Goal: Task Accomplishment & Management: Manage account settings

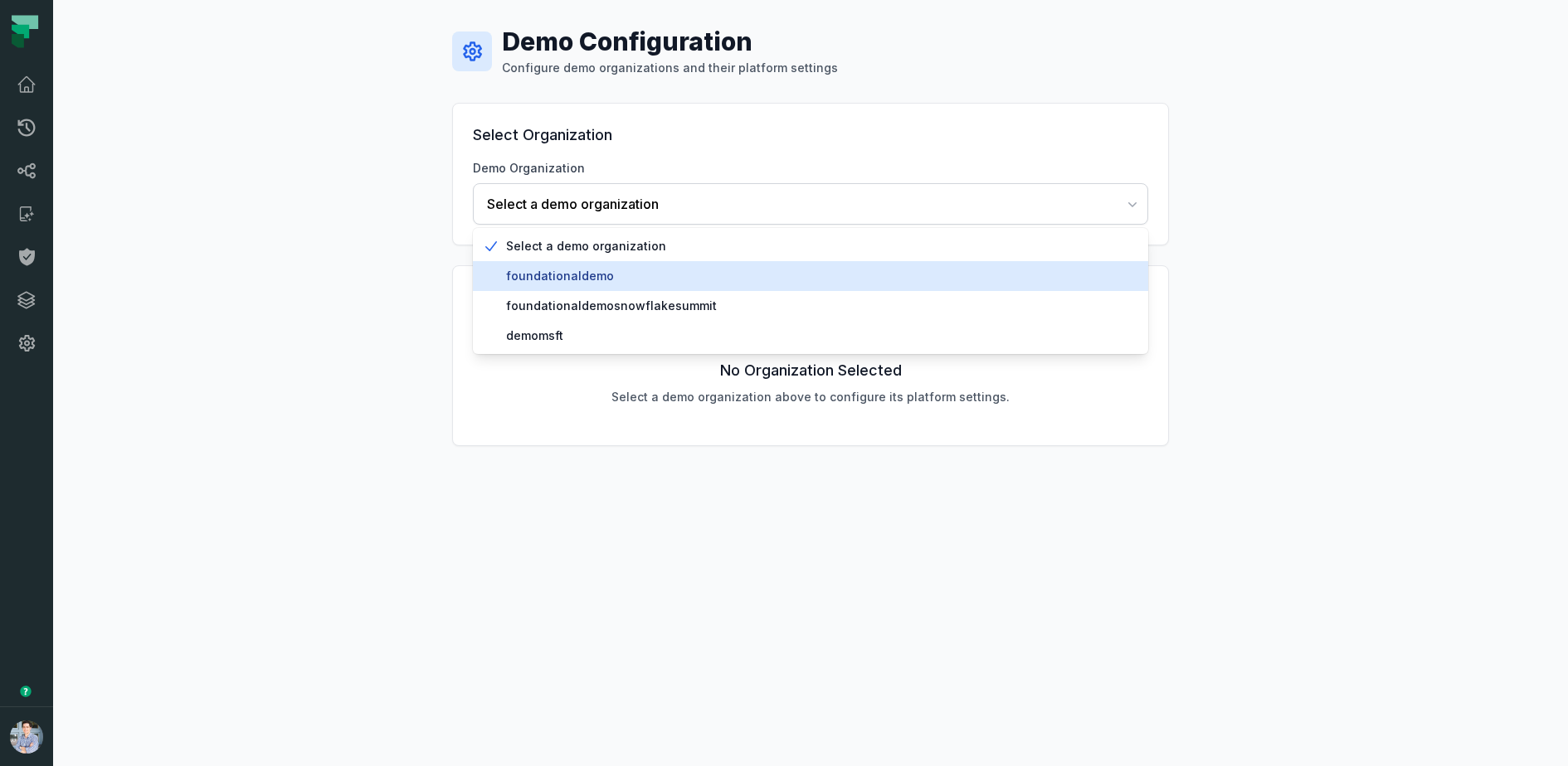
click at [577, 272] on span "foundationaldemo" at bounding box center [820, 276] width 629 height 17
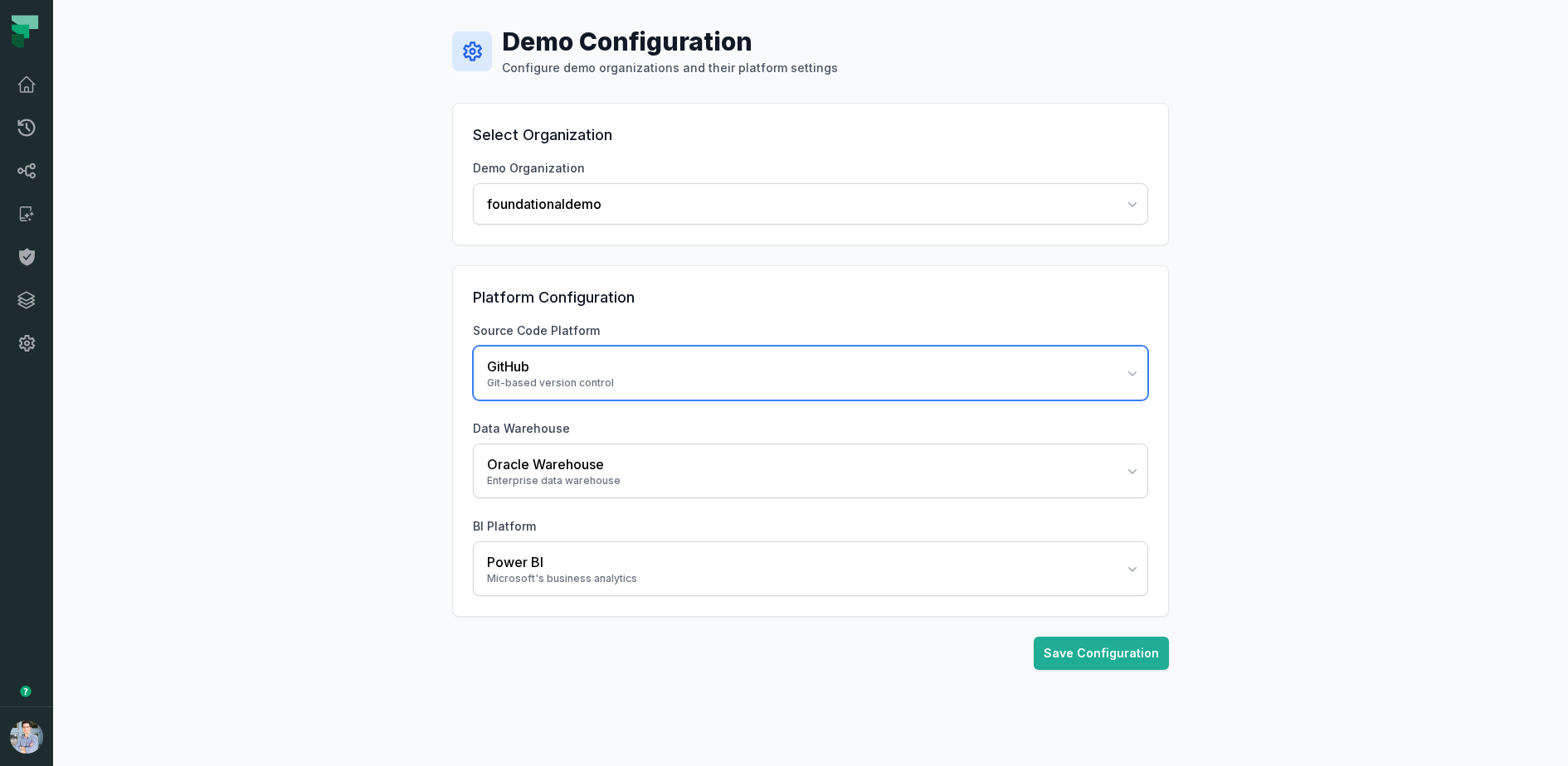
click at [590, 370] on div "GitHub" at bounding box center [800, 366] width 627 height 20
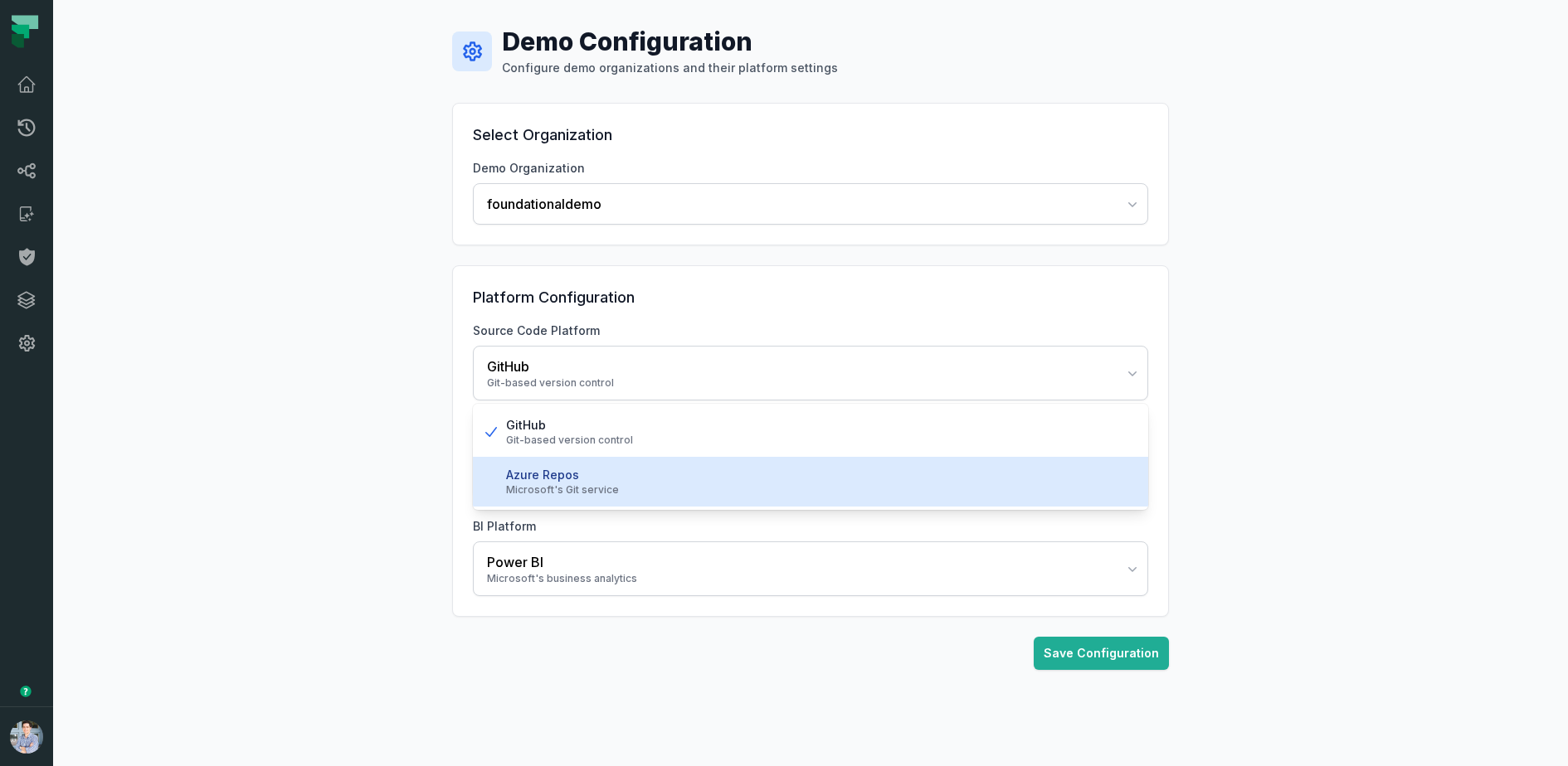
click at [551, 469] on div "Azure Repos" at bounding box center [820, 476] width 629 height 17
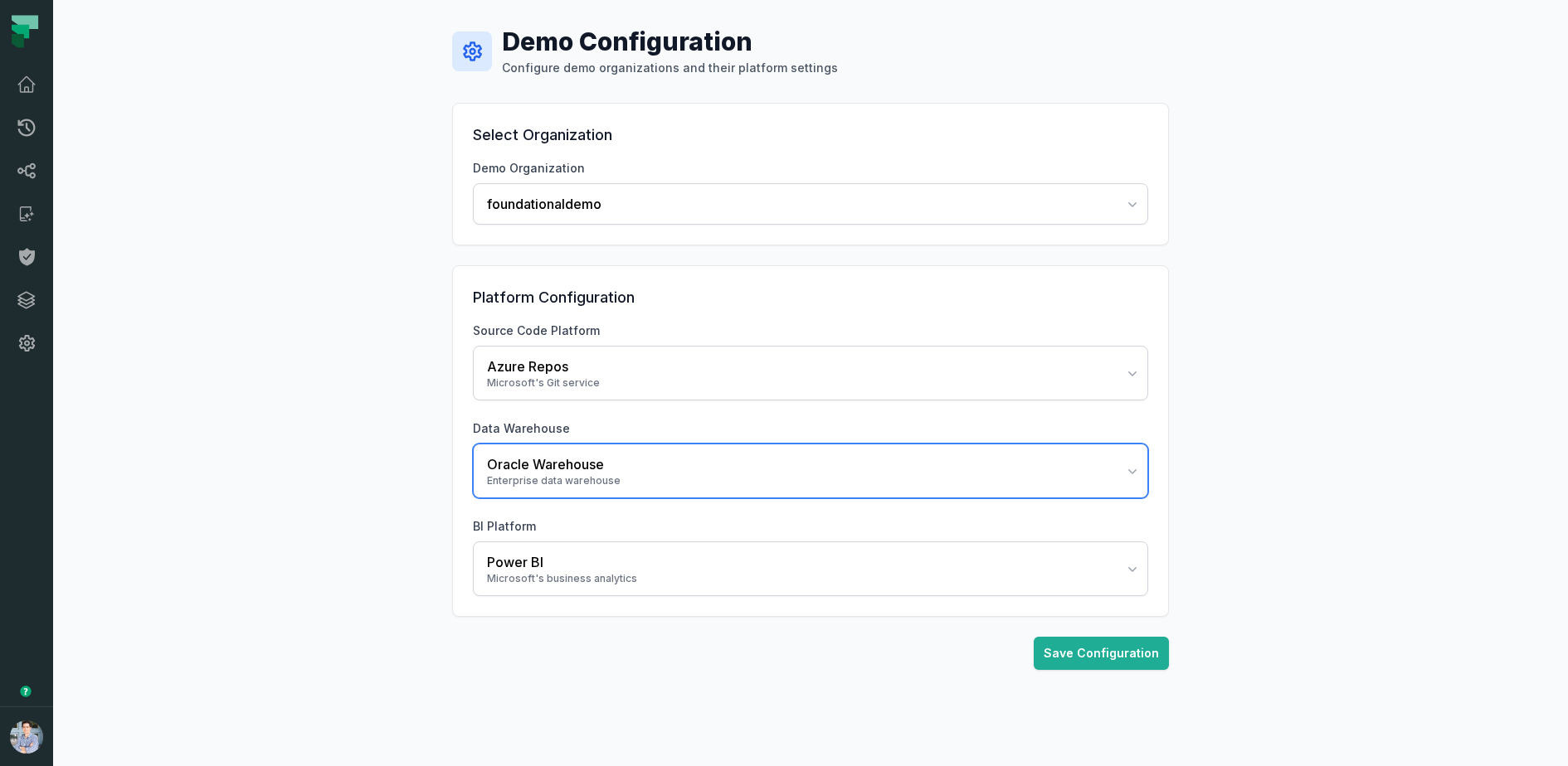
click at [534, 475] on div "Enterprise data warehouse" at bounding box center [800, 481] width 627 height 13
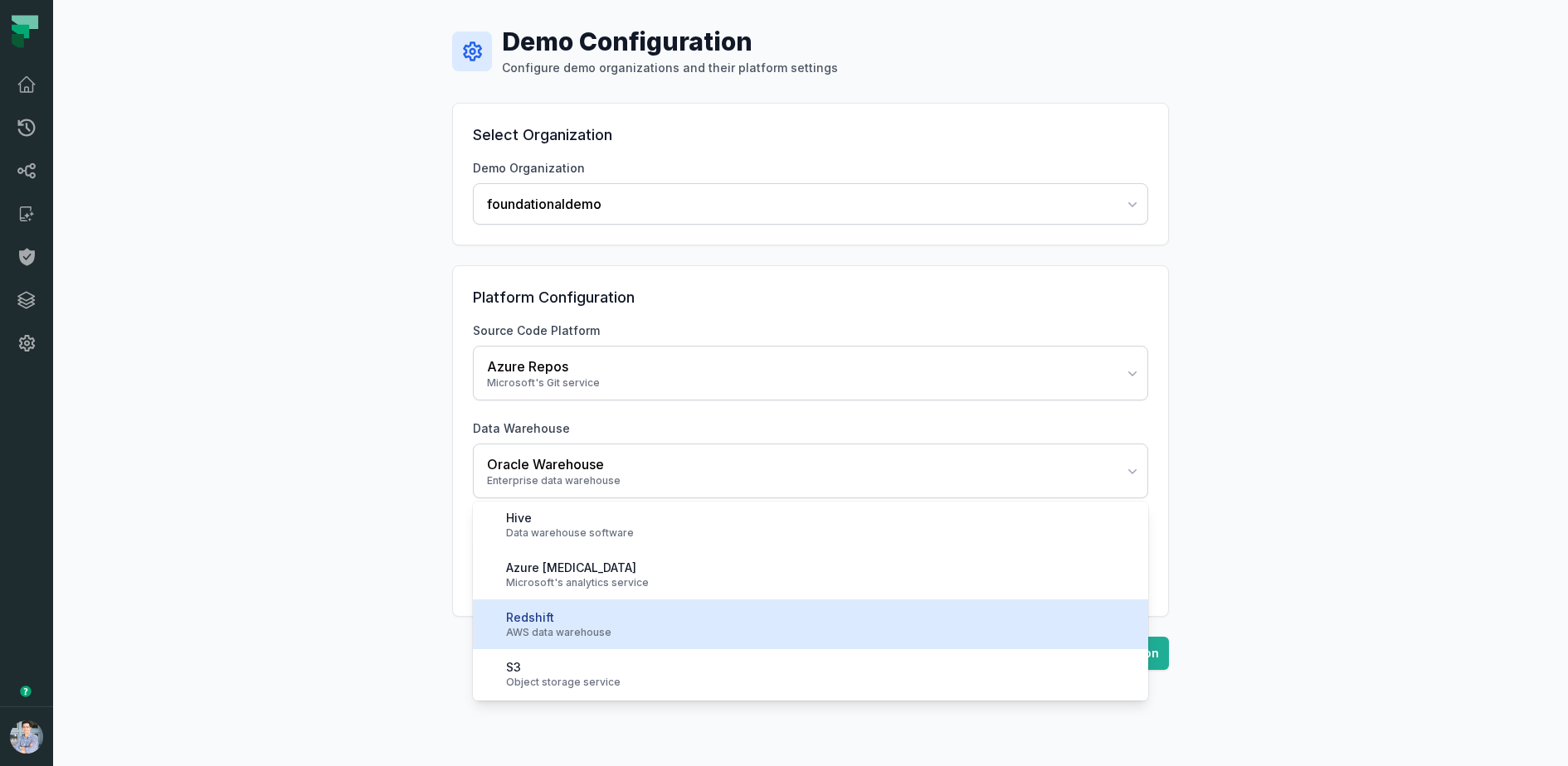
scroll to position [245, 0]
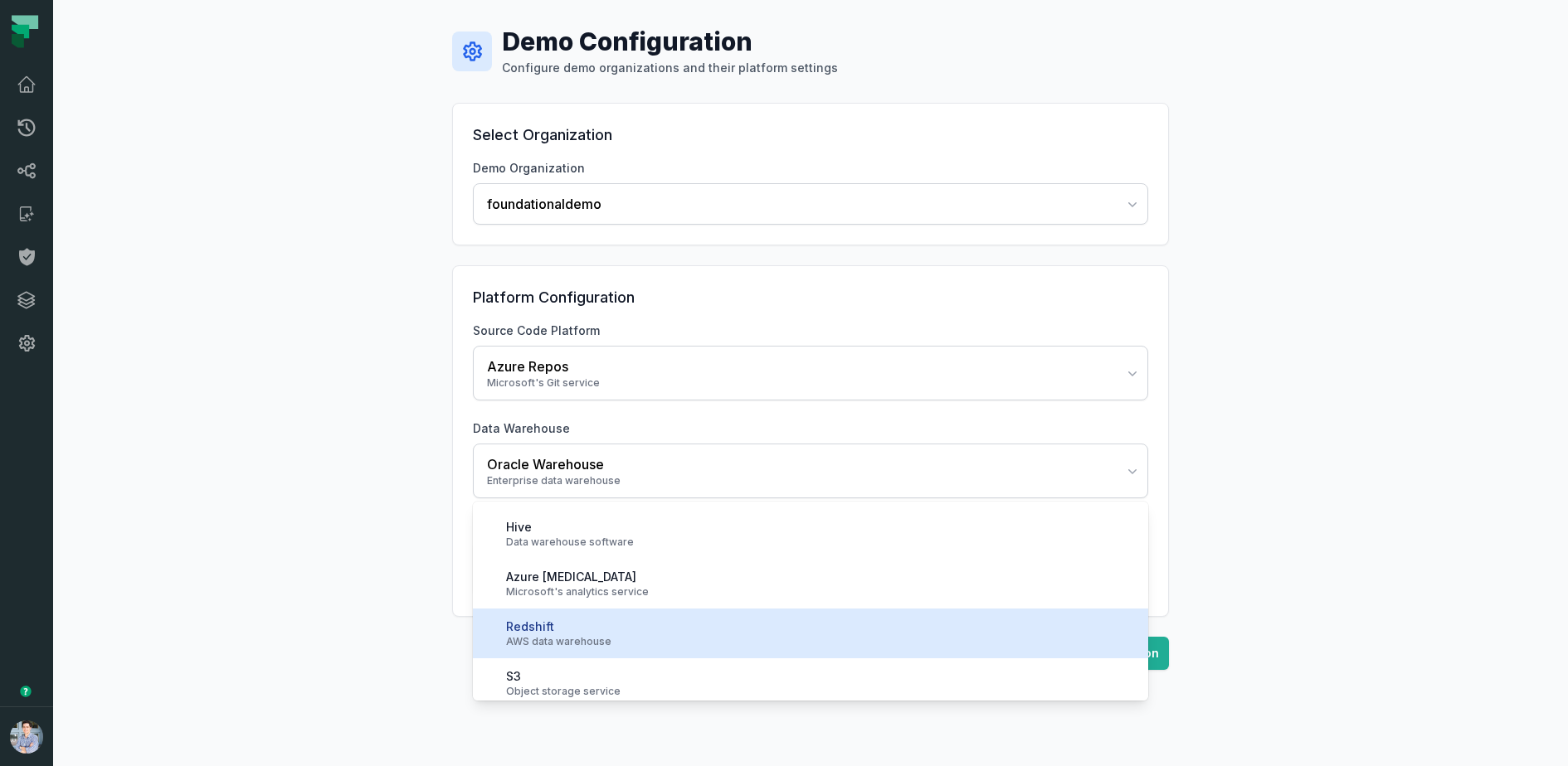
click at [604, 630] on div "Redshift" at bounding box center [820, 627] width 629 height 17
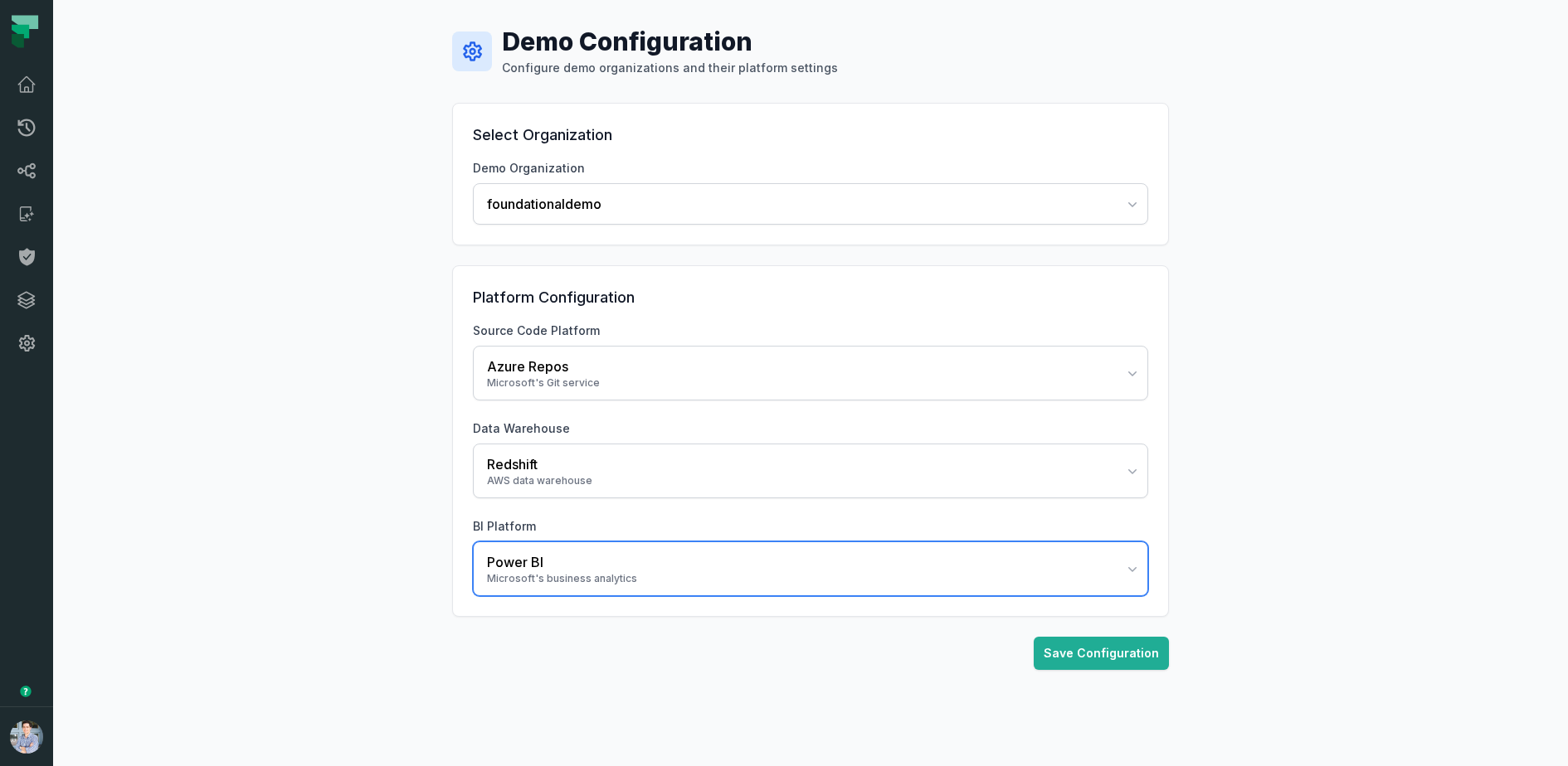
click at [598, 555] on div "Power BI" at bounding box center [800, 562] width 627 height 20
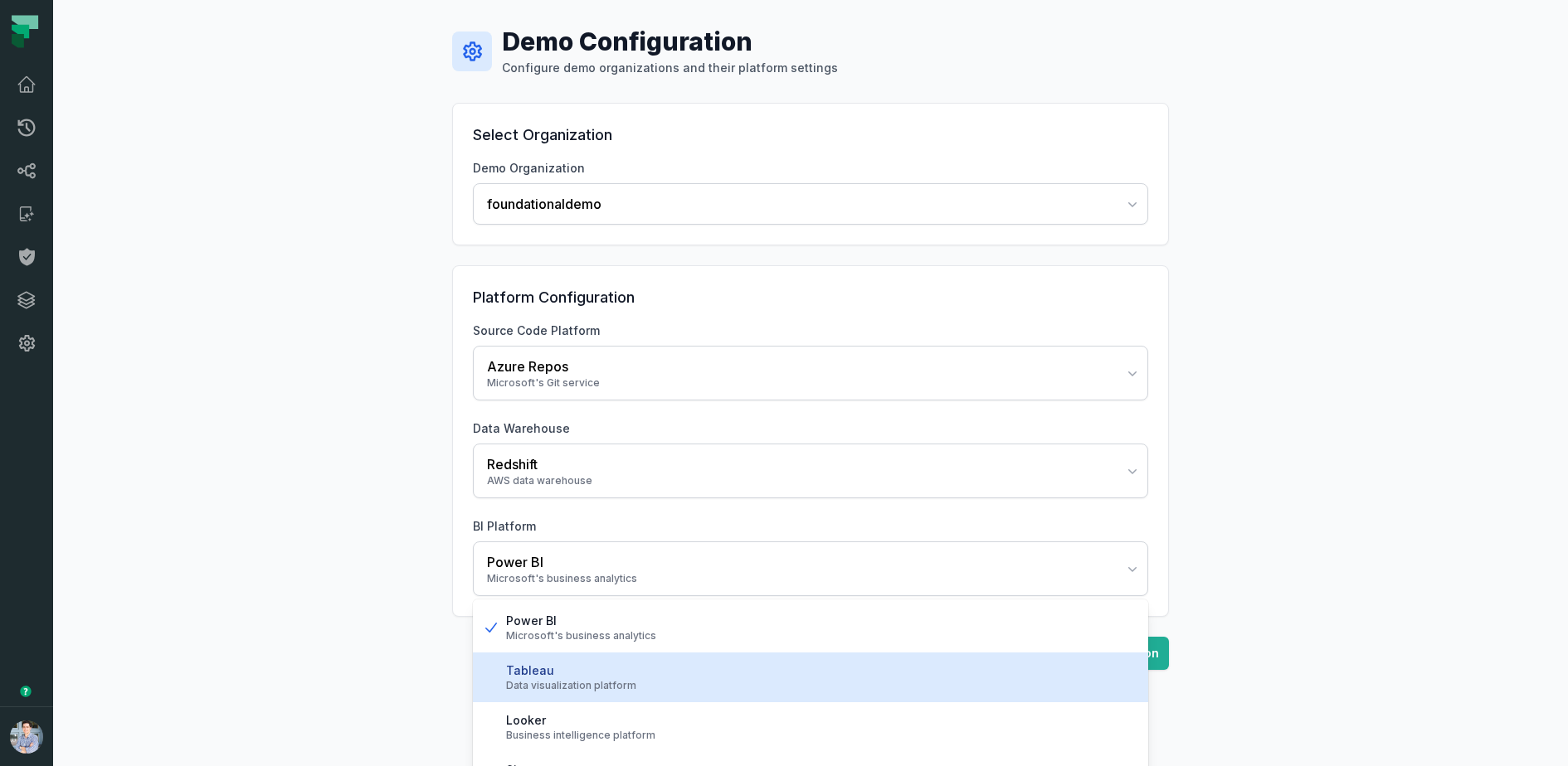
click at [539, 686] on div "Data visualization platform" at bounding box center [820, 686] width 629 height 13
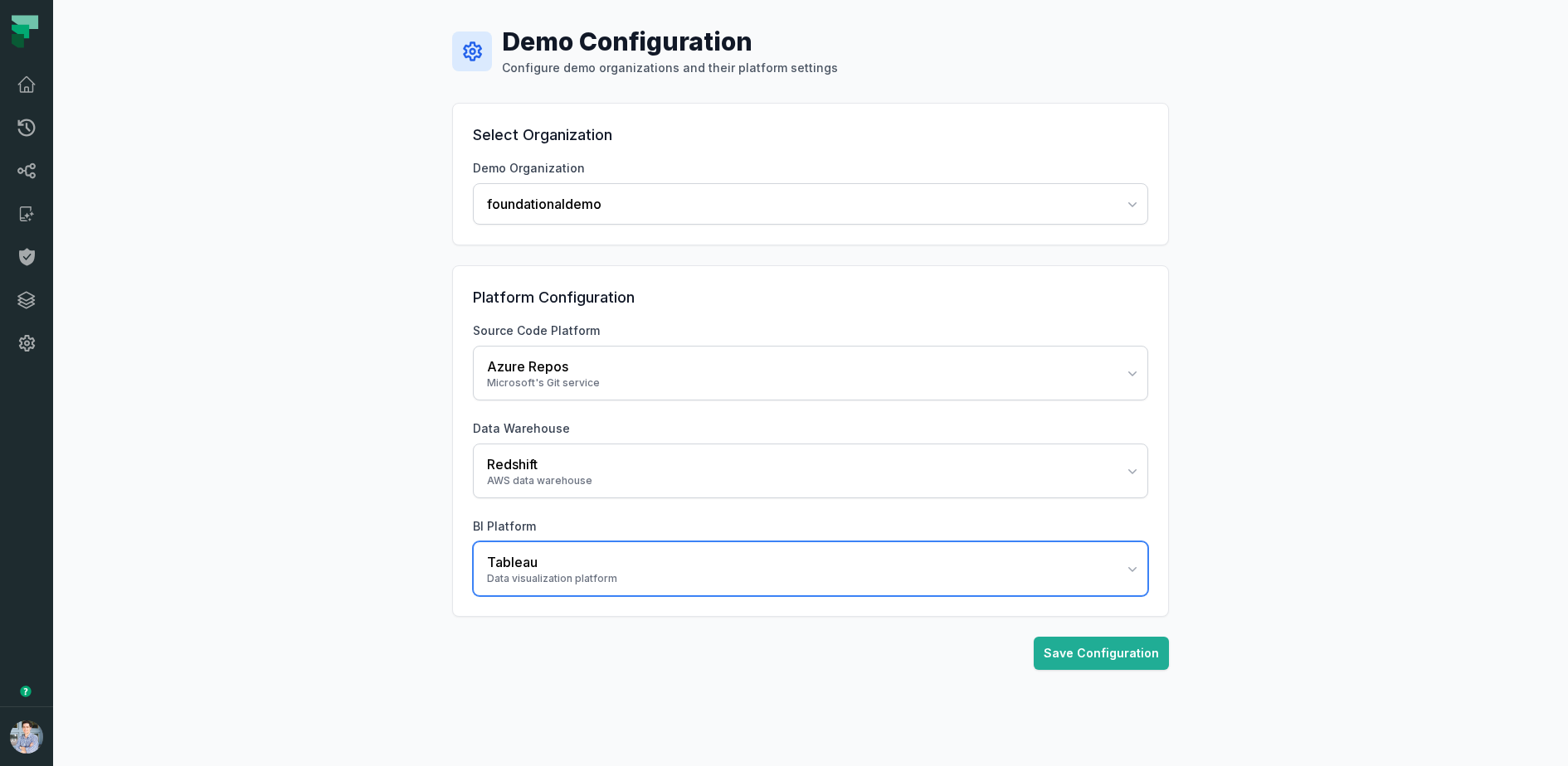
click at [537, 558] on div "Tableau" at bounding box center [800, 562] width 627 height 20
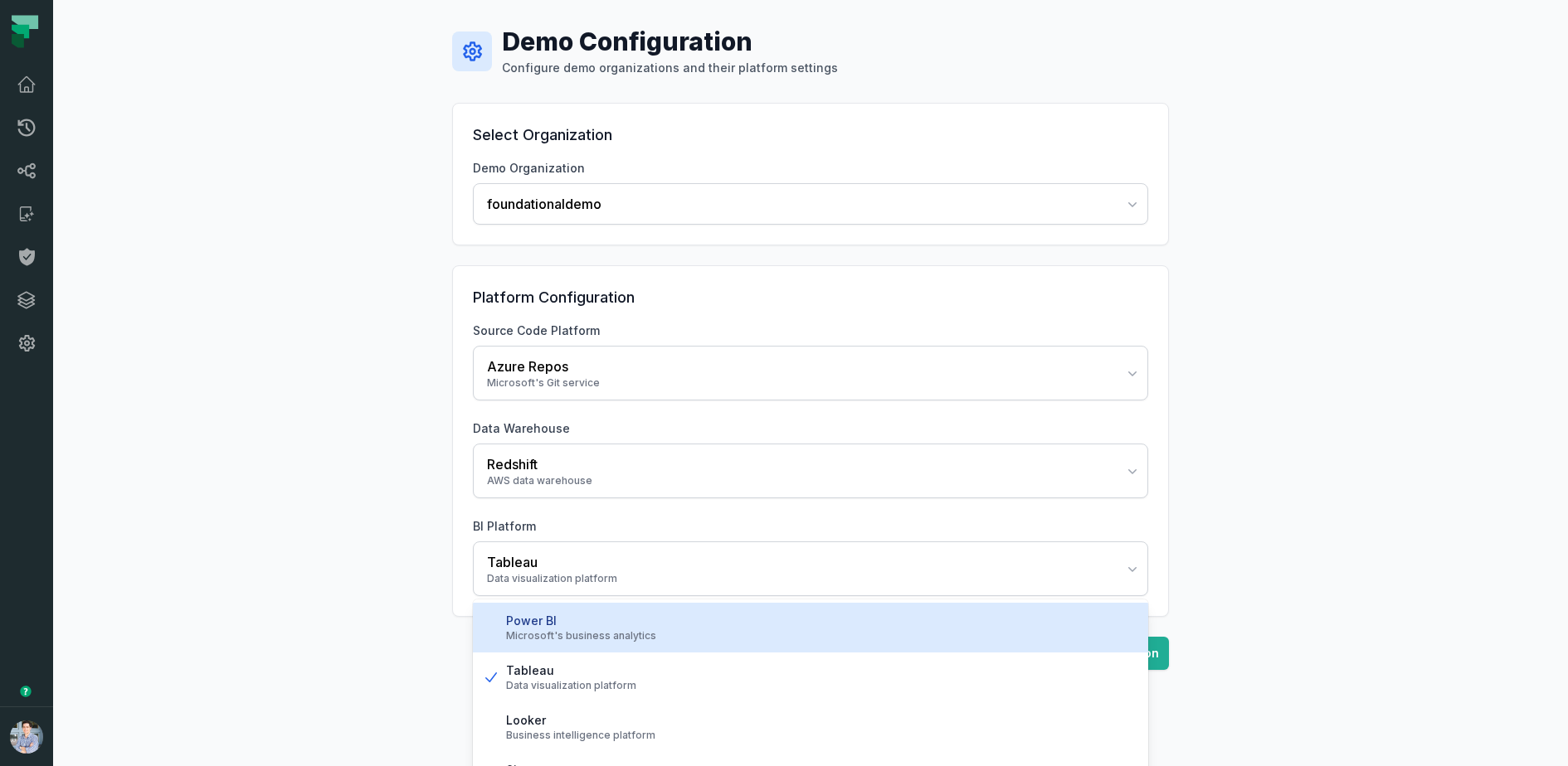
click at [544, 630] on div "Microsoft's business analytics" at bounding box center [820, 636] width 629 height 13
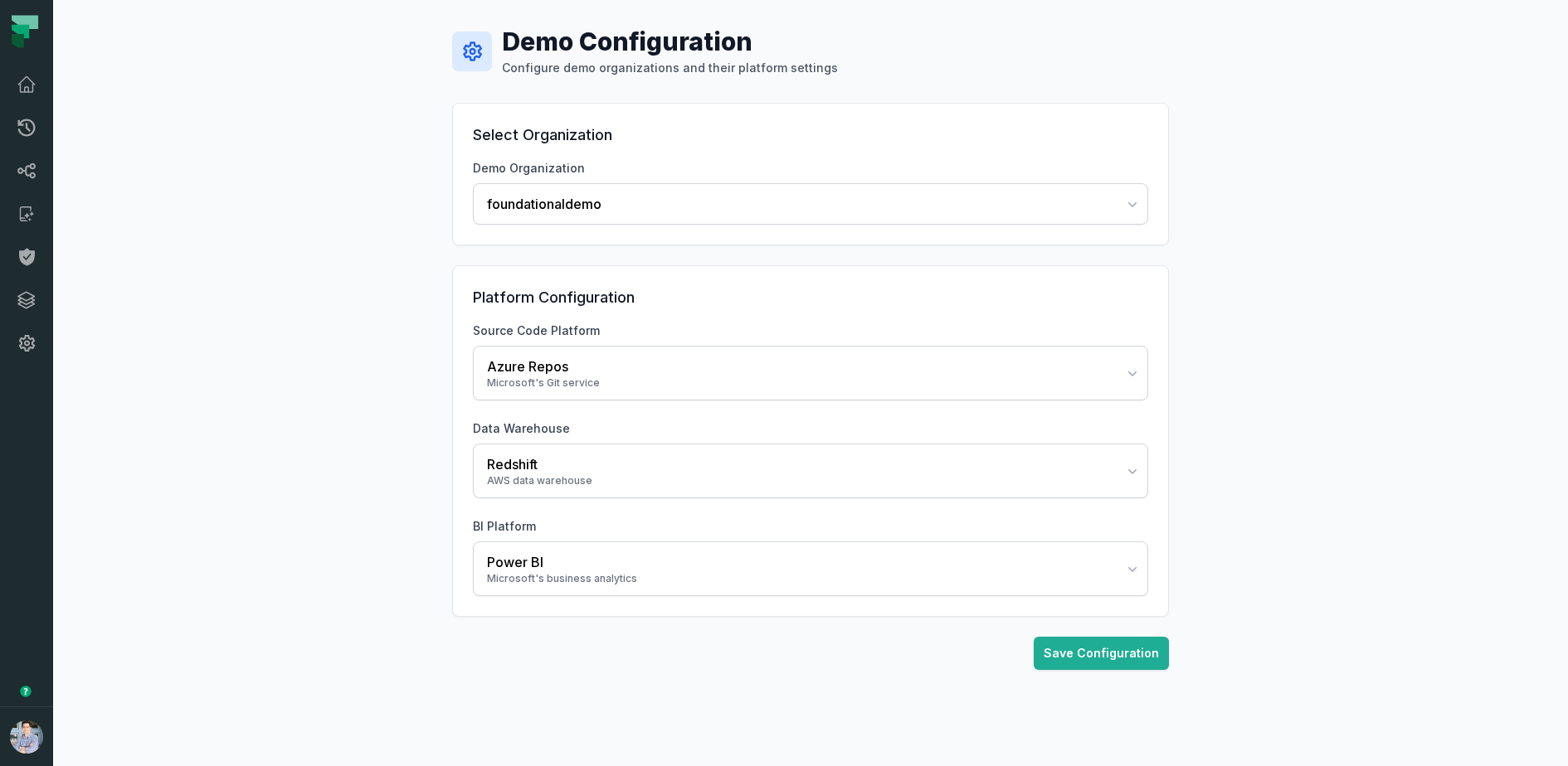
click at [374, 425] on div "Demo Configuration Configure demo organizations and their platform settings Sel…" at bounding box center [810, 383] width 1515 height 766
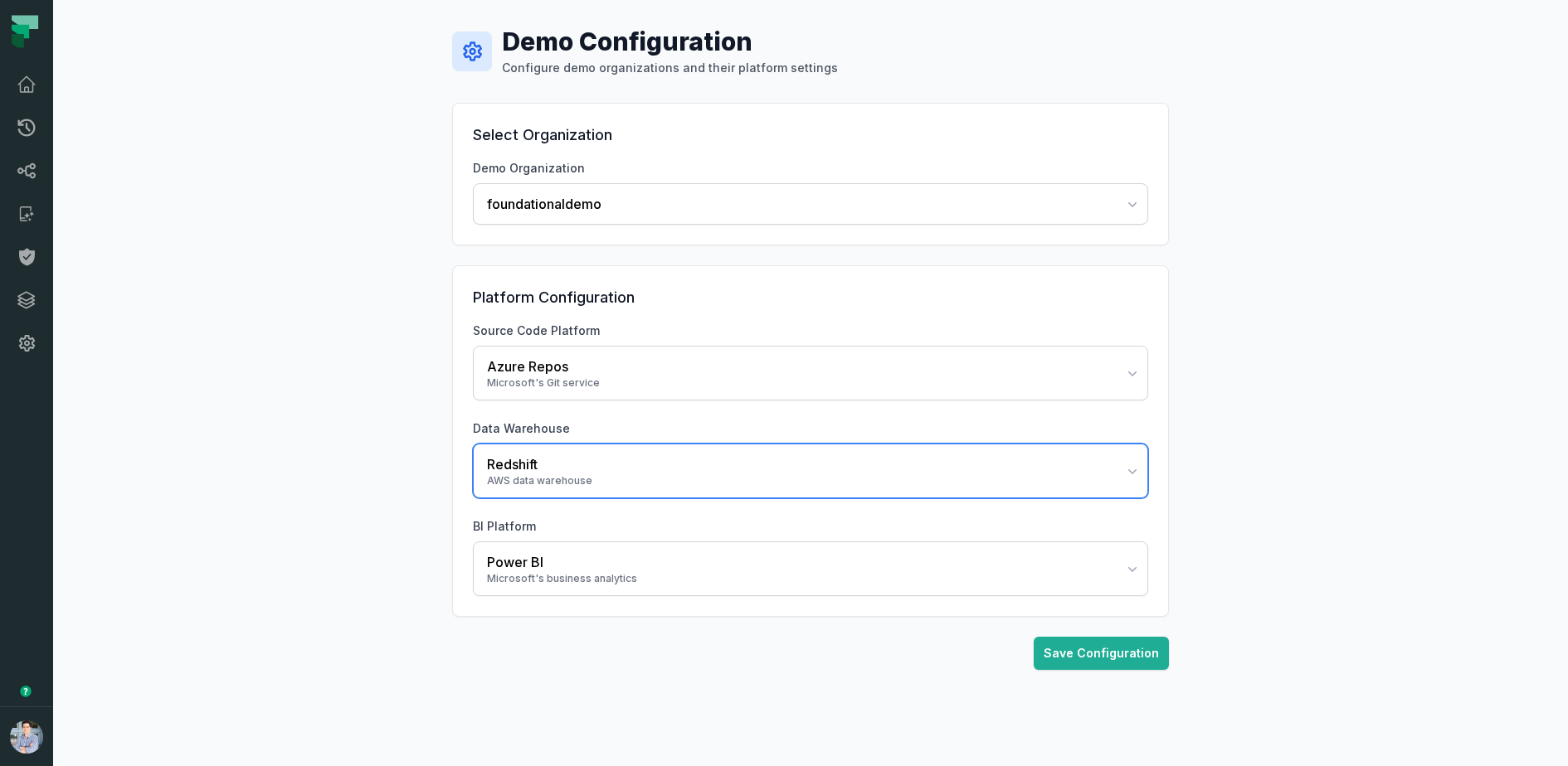
click at [530, 461] on div "Redshift" at bounding box center [800, 464] width 627 height 20
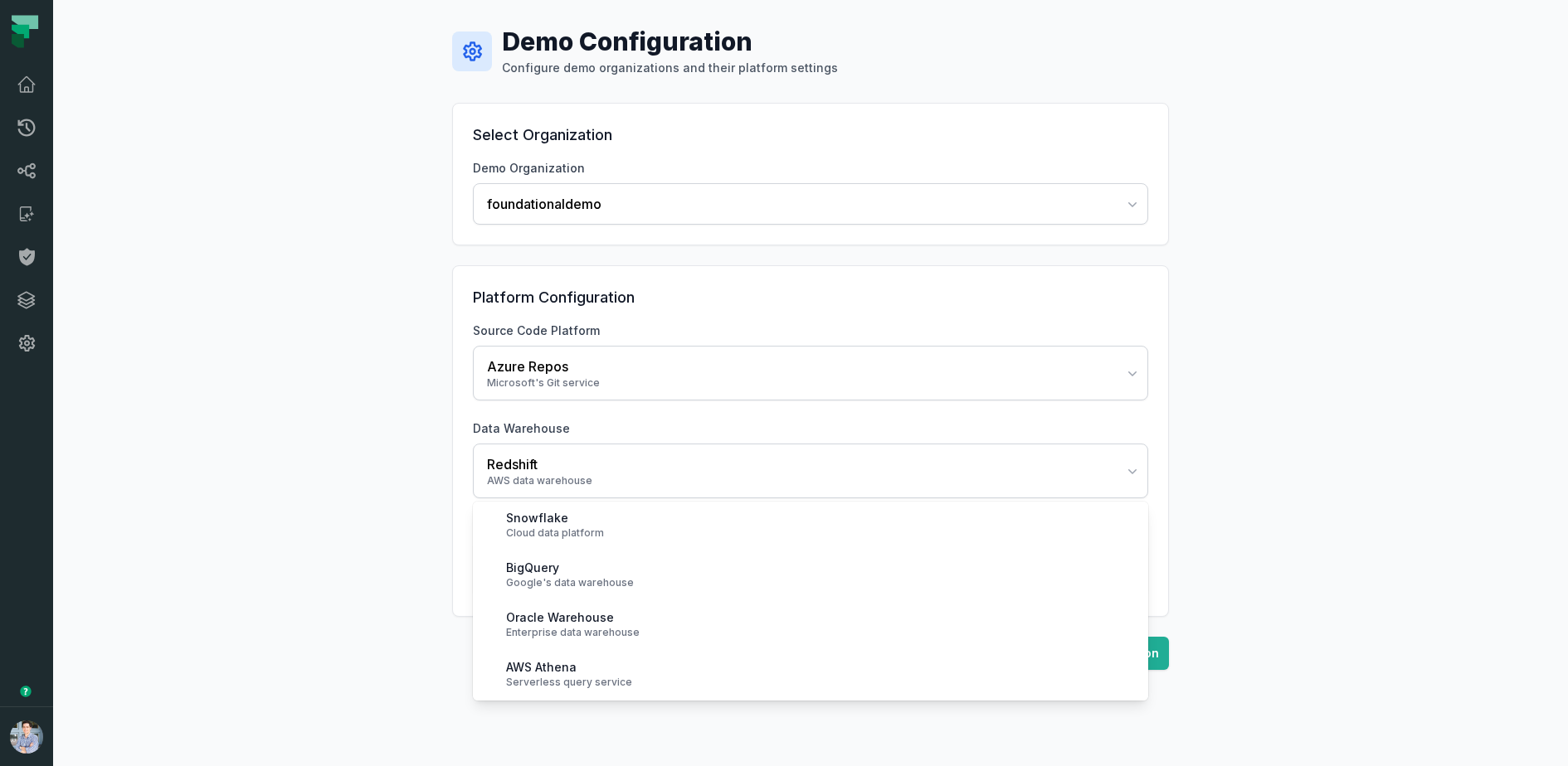
scroll to position [0, 0]
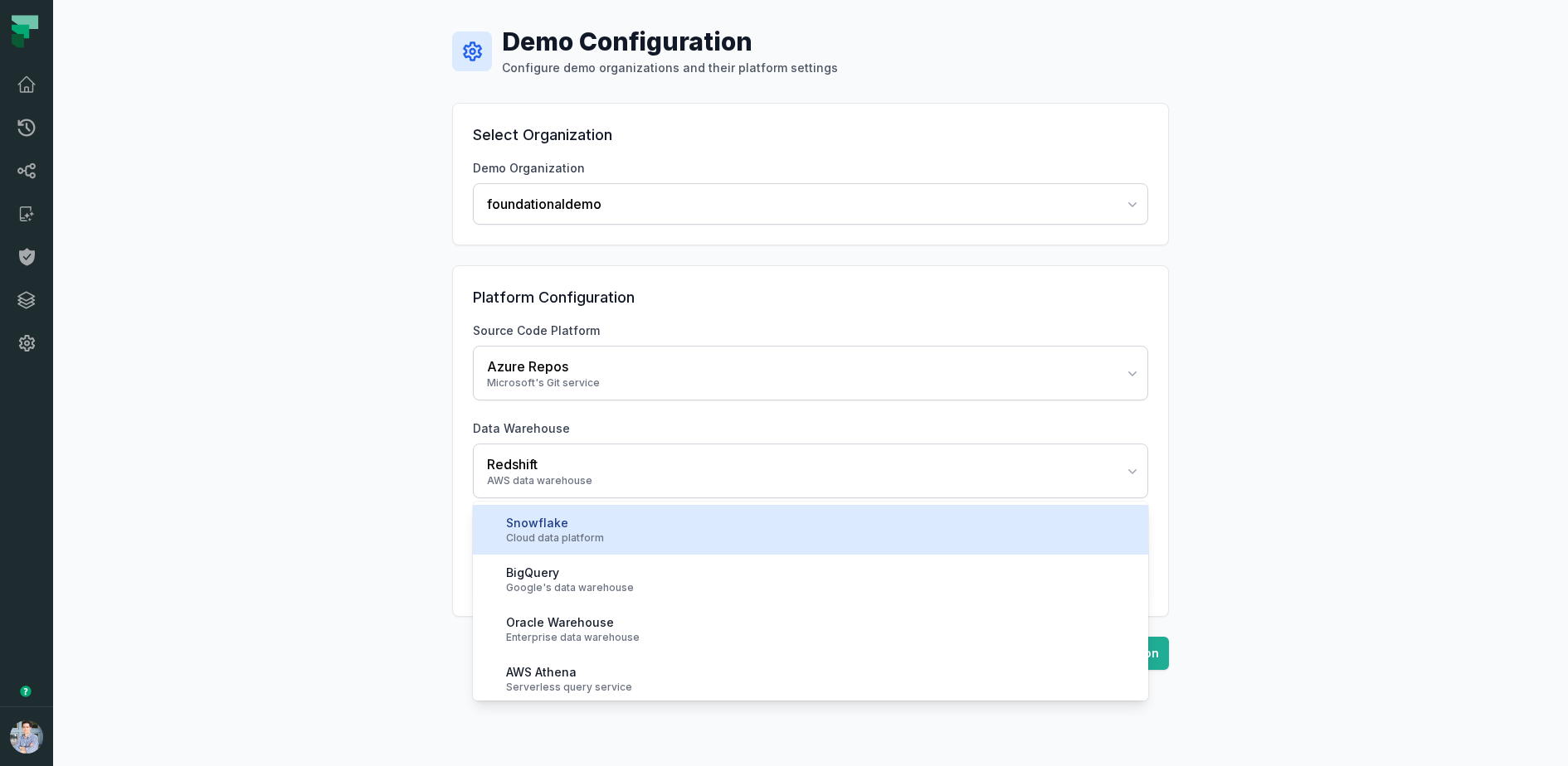
click at [551, 548] on div "Snowflake Cloud data platform" at bounding box center [810, 530] width 675 height 50
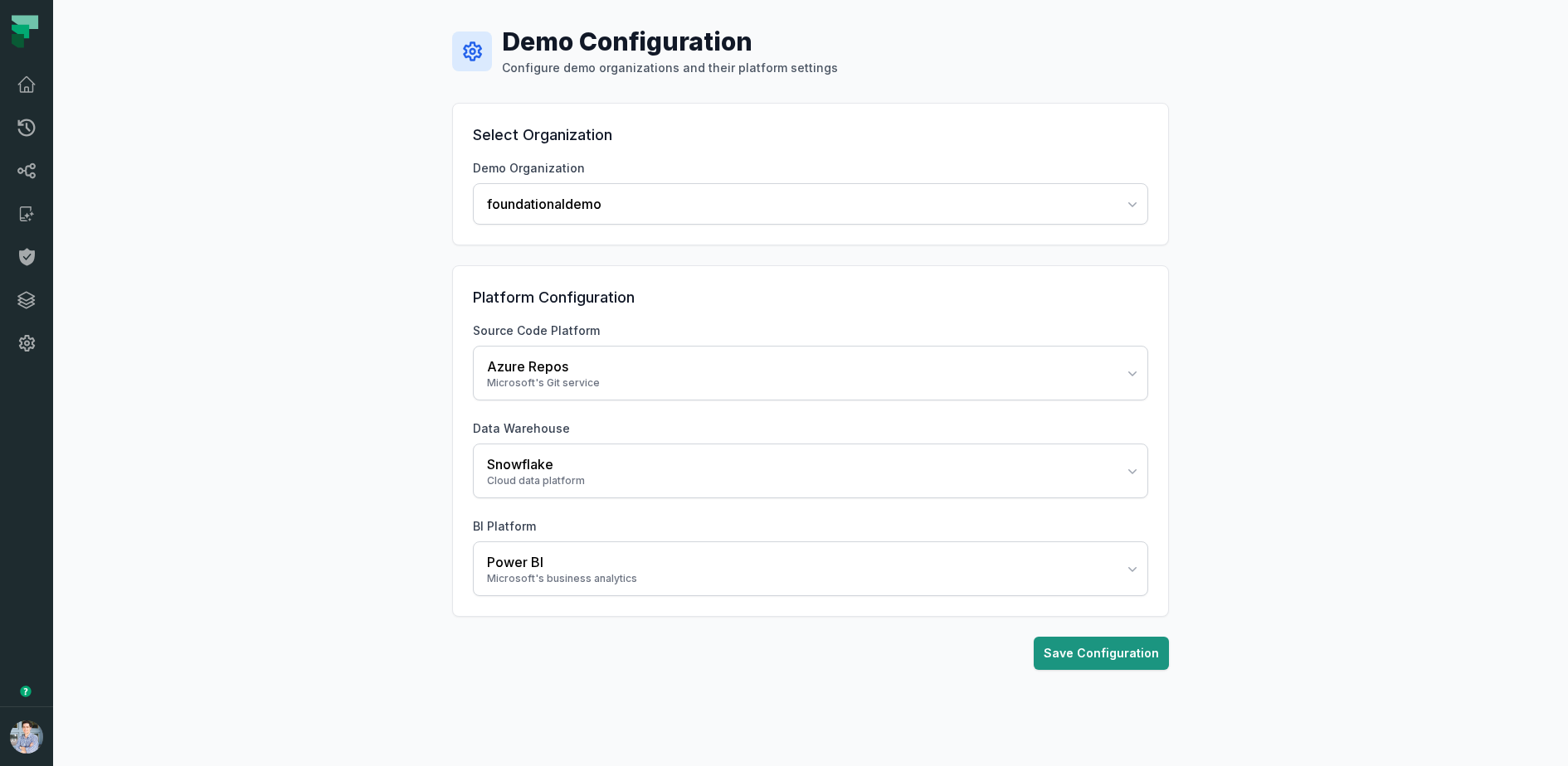
click at [1114, 647] on button "Save Configuration" at bounding box center [1101, 653] width 135 height 33
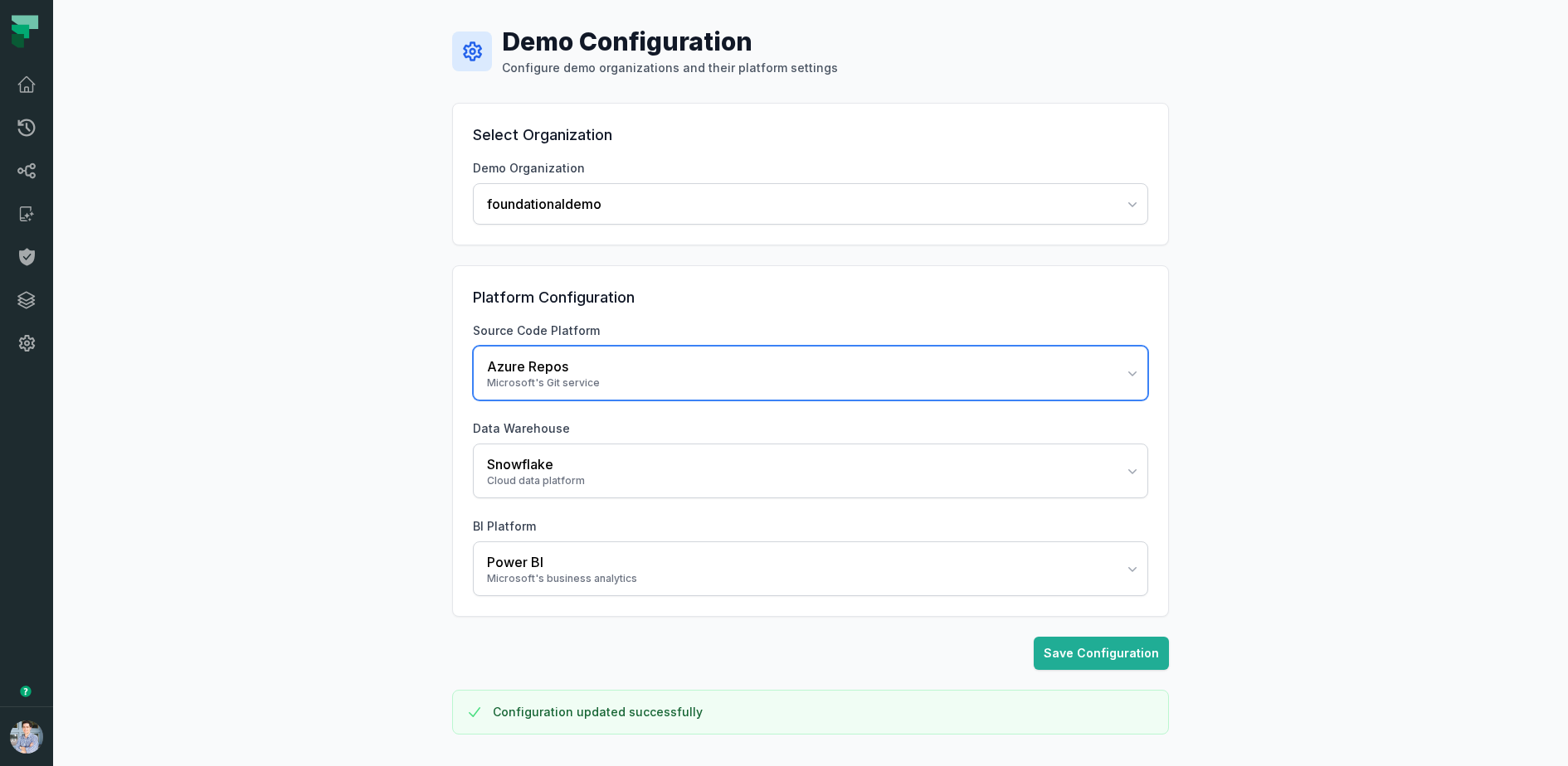
click at [693, 370] on div "Azure Repos" at bounding box center [800, 366] width 627 height 20
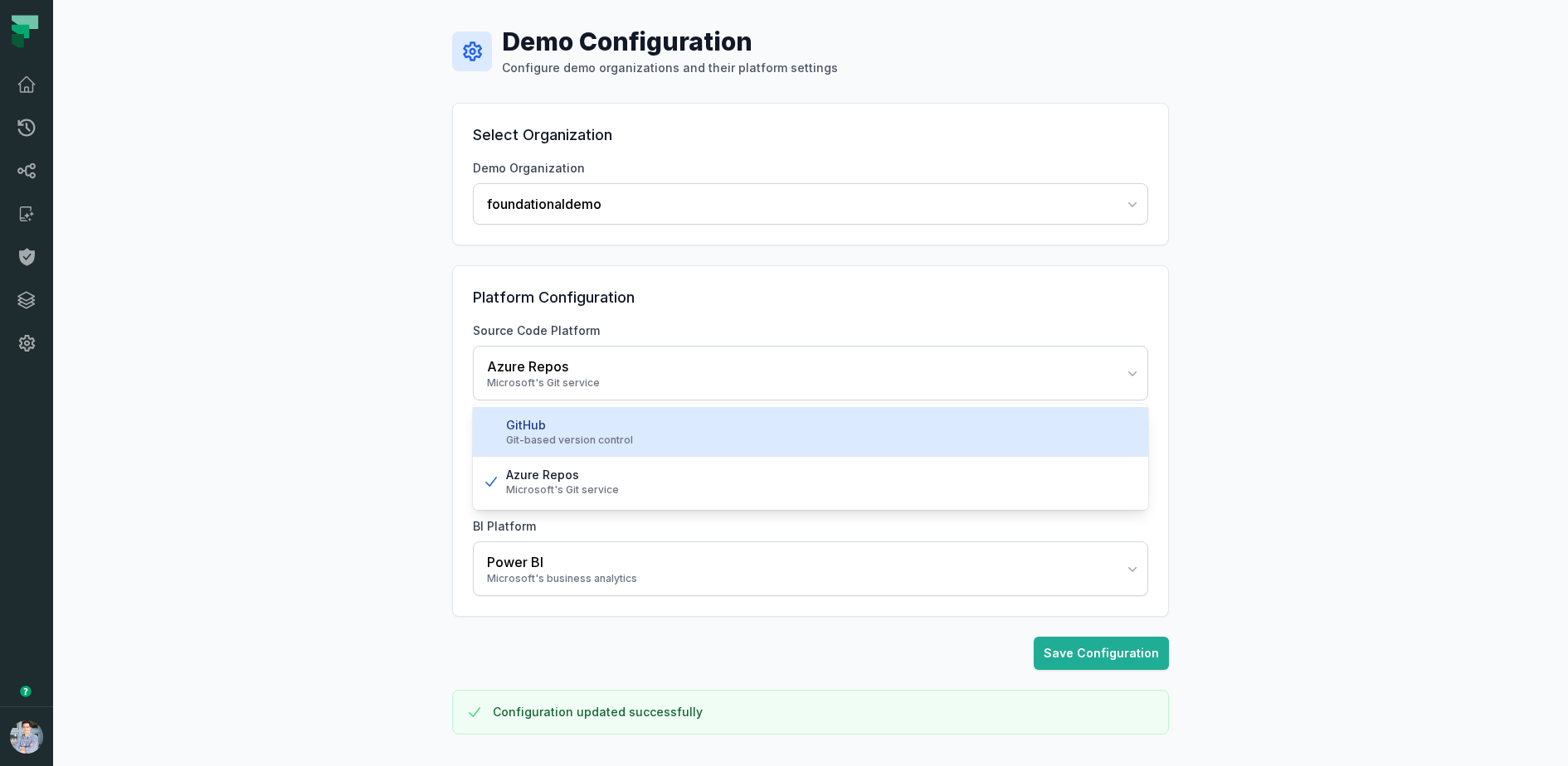
click at [692, 423] on div "GitHub" at bounding box center [820, 426] width 629 height 17
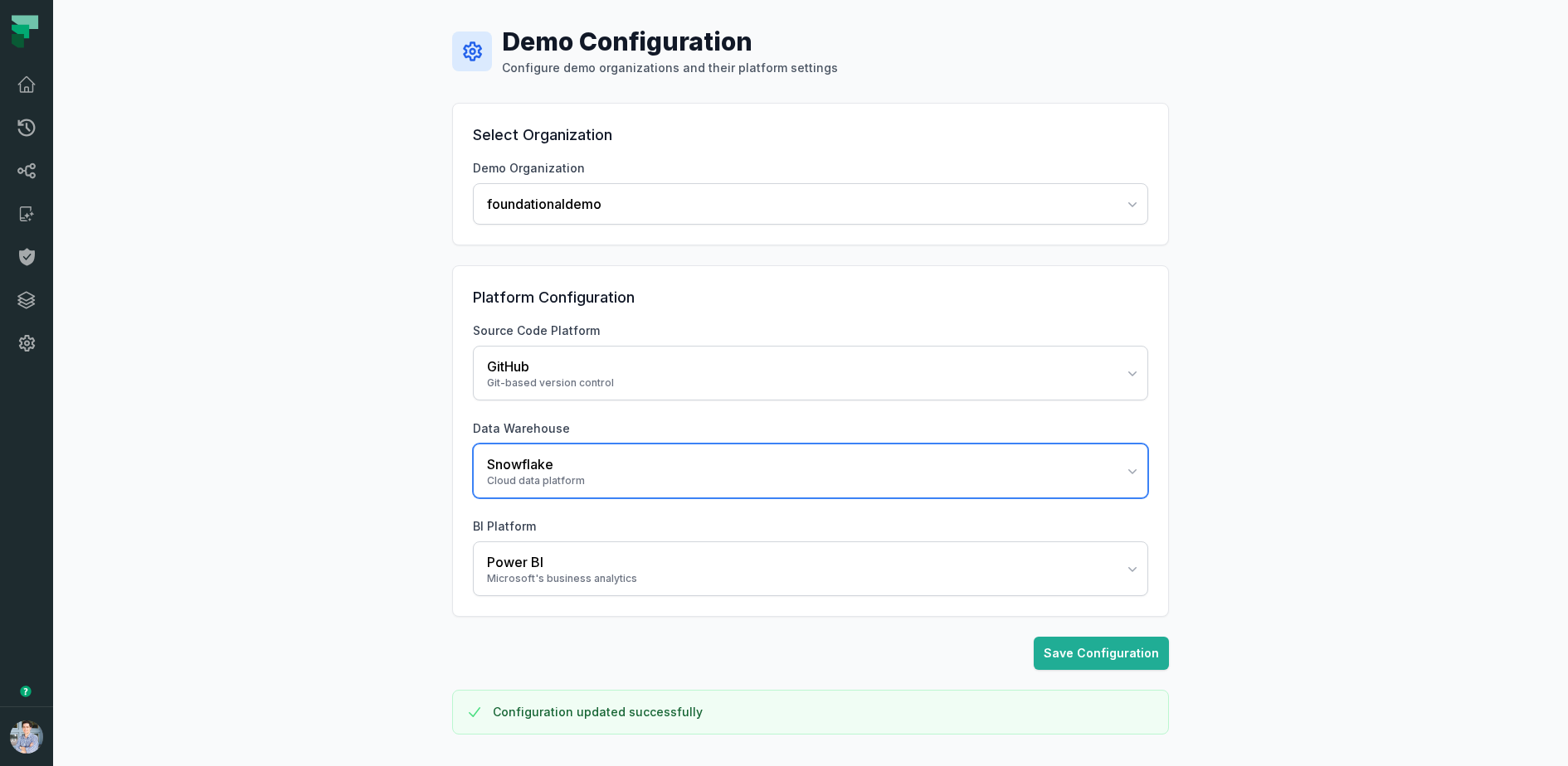
click at [848, 462] on div "Snowflake" at bounding box center [800, 464] width 627 height 20
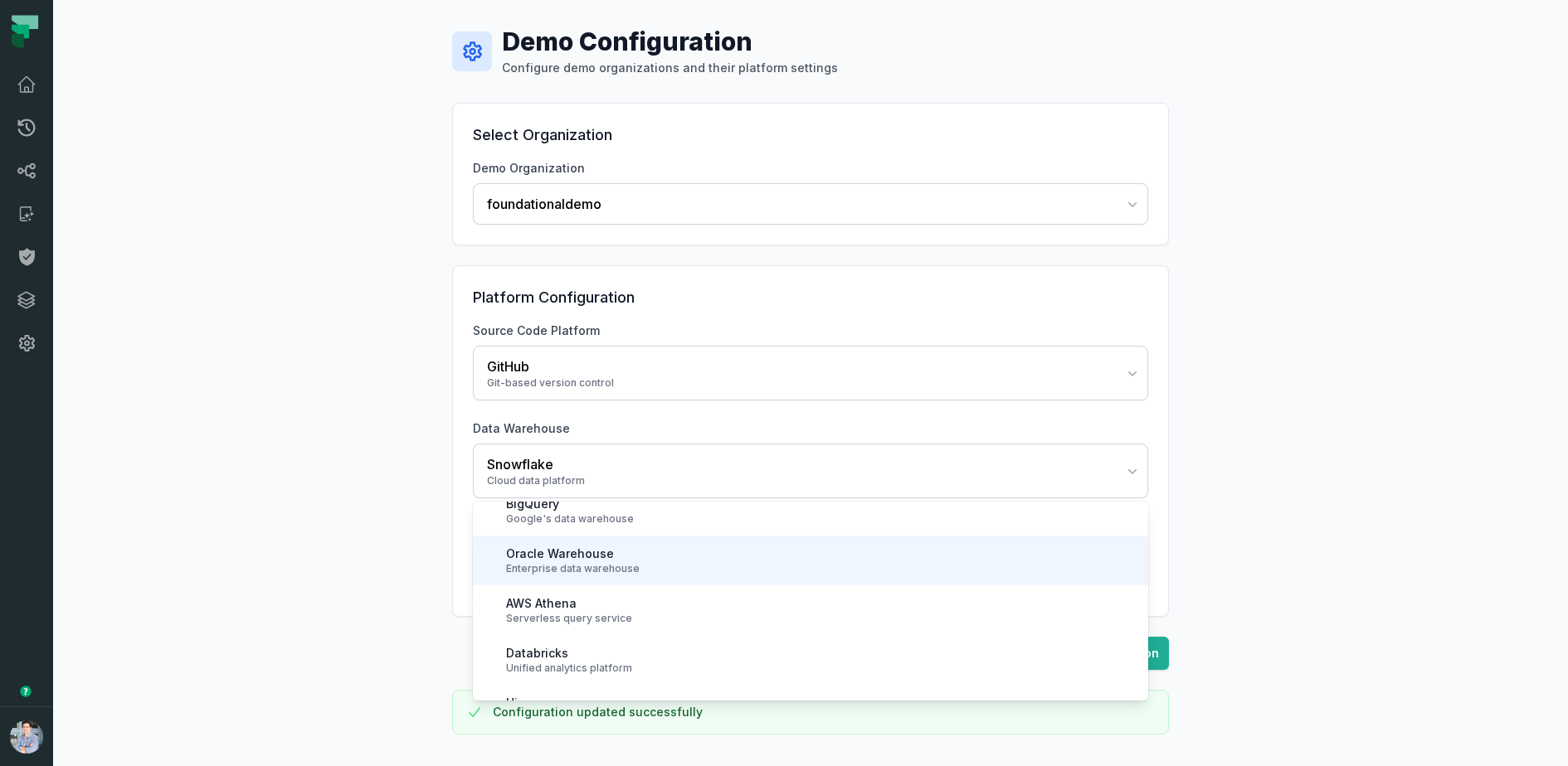
scroll to position [33, 0]
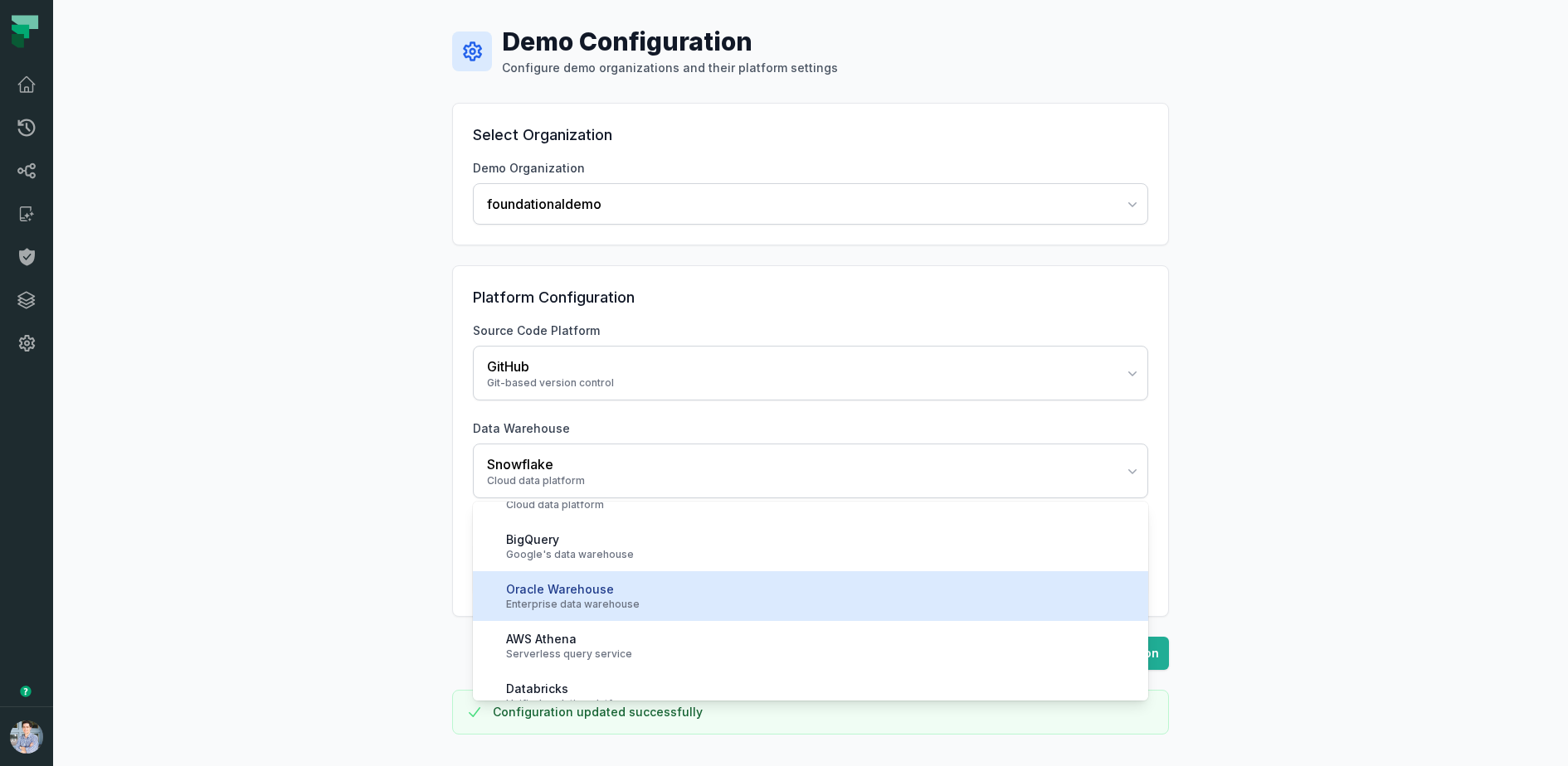
click at [601, 598] on div "Enterprise data warehouse" at bounding box center [820, 604] width 629 height 13
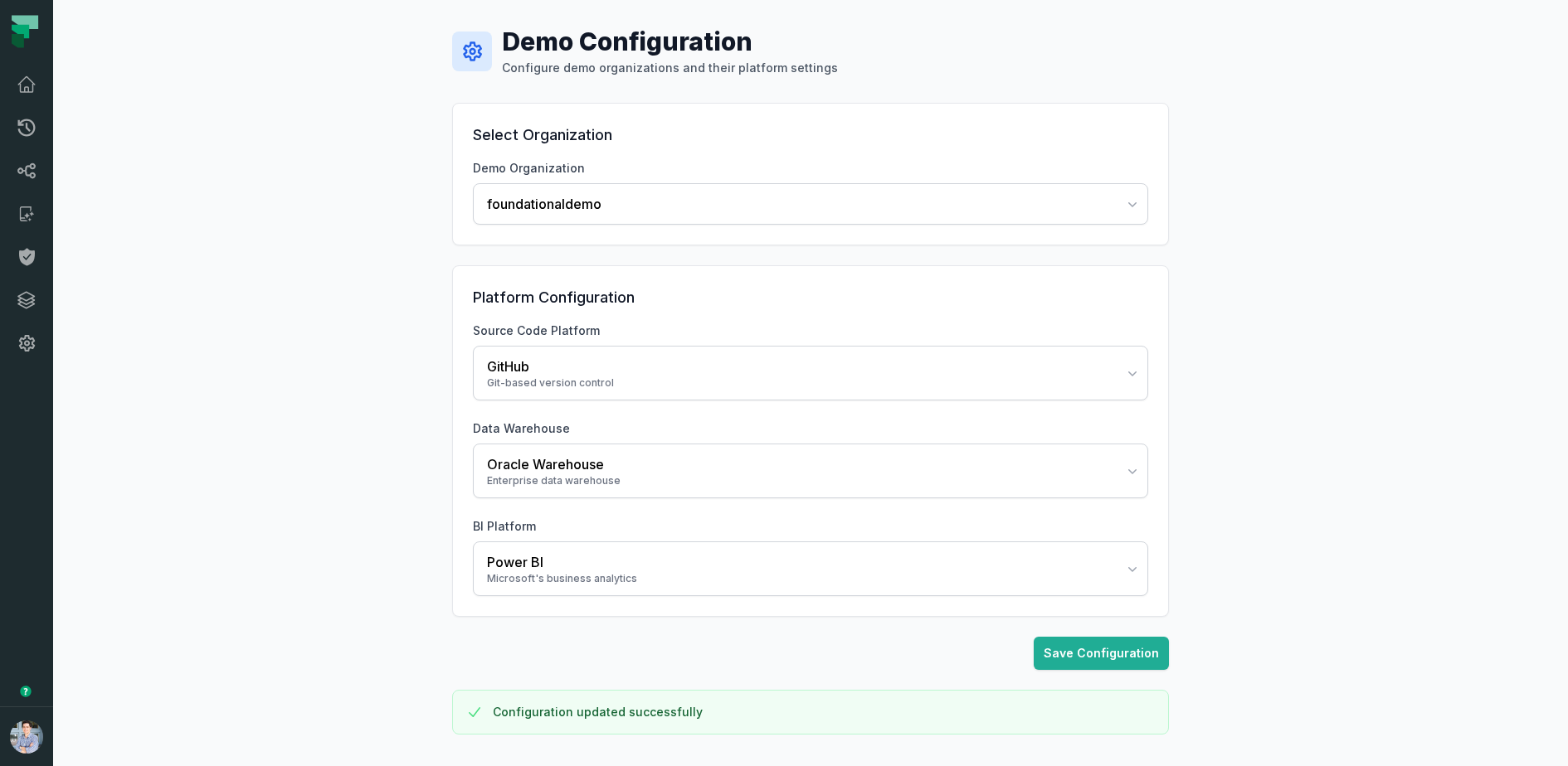
click at [376, 537] on div "Demo Configuration Configure demo organizations and their platform settings Sel…" at bounding box center [810, 383] width 1515 height 766
click at [1063, 658] on button "Save Configuration" at bounding box center [1101, 653] width 135 height 33
click at [341, 350] on div "Demo Configuration Configure demo organizations and their platform settings Sel…" at bounding box center [810, 383] width 1515 height 766
